Goal: Task Accomplishment & Management: Complete application form

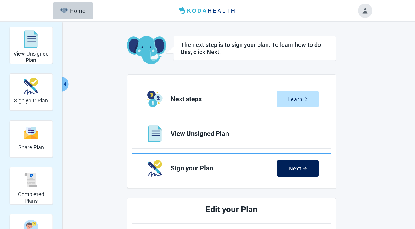
click at [298, 167] on div "Next" at bounding box center [298, 169] width 18 height 6
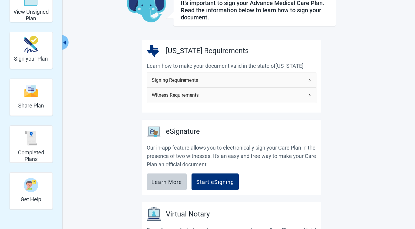
scroll to position [91, 0]
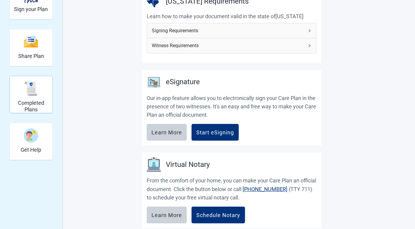
click at [31, 97] on div "Completed Plans" at bounding box center [31, 88] width 38 height 22
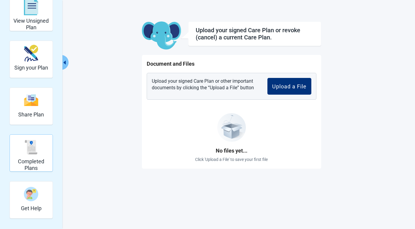
scroll to position [15, 0]
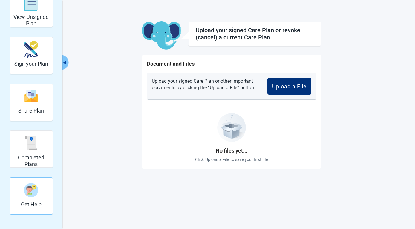
click at [33, 191] on img "Get Help" at bounding box center [31, 190] width 14 height 14
click at [39, 62] on h2 "Sign your Plan" at bounding box center [31, 64] width 34 height 7
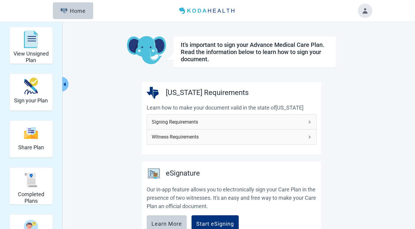
click at [367, 12] on button "Toggle account menu" at bounding box center [365, 11] width 14 height 14
click at [351, 71] on span "Logout" at bounding box center [349, 69] width 15 height 6
